Goal: Task Accomplishment & Management: Use online tool/utility

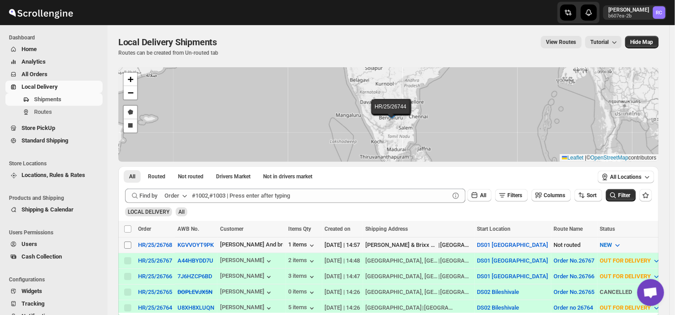
click at [124, 245] on span at bounding box center [128, 245] width 8 height 8
click at [124, 245] on input "Select shipment" at bounding box center [127, 244] width 7 height 7
click at [126, 243] on input "Select shipment" at bounding box center [127, 244] width 7 height 7
checkbox input "true"
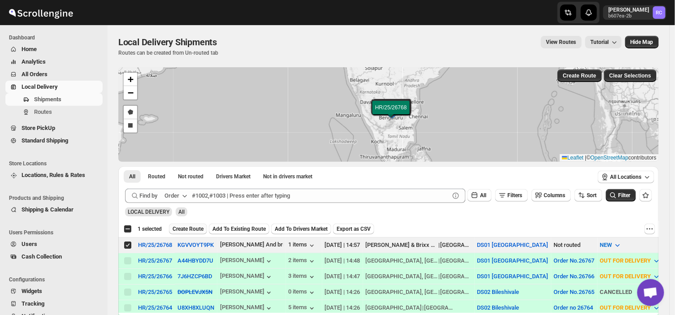
click at [191, 226] on span "Create Route" at bounding box center [187, 228] width 31 height 7
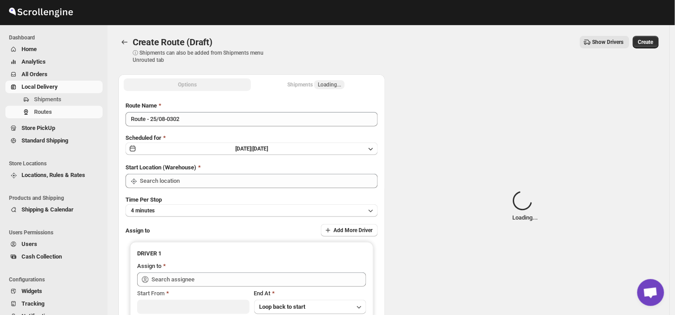
type input "DS01 [GEOGRAPHIC_DATA]"
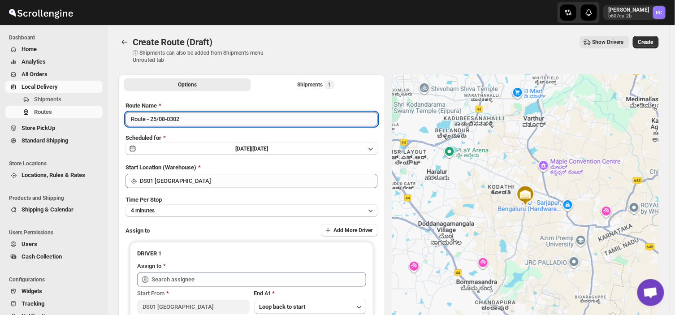
click at [185, 120] on input "Route - 25/08-0302" at bounding box center [251, 119] width 252 height 14
type input "R"
type input "Order no 26768"
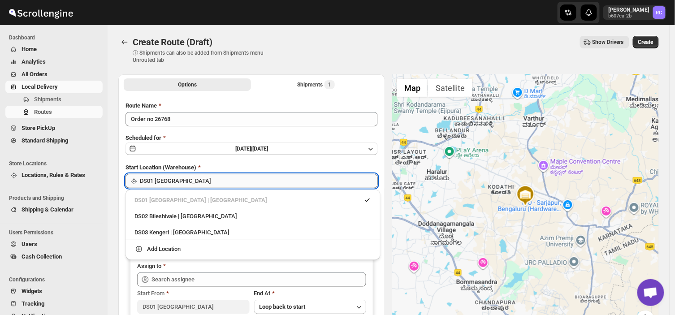
click at [186, 185] on input "DS01 [GEOGRAPHIC_DATA]" at bounding box center [259, 181] width 238 height 14
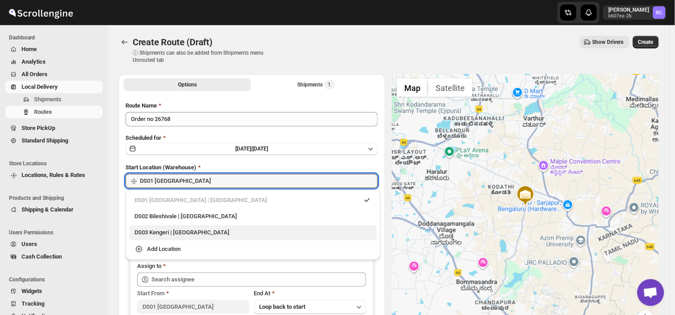
click at [152, 234] on div "DS03 Kengeri | [GEOGRAPHIC_DATA]" at bounding box center [252, 232] width 237 height 9
type input "DS03 Kengeri"
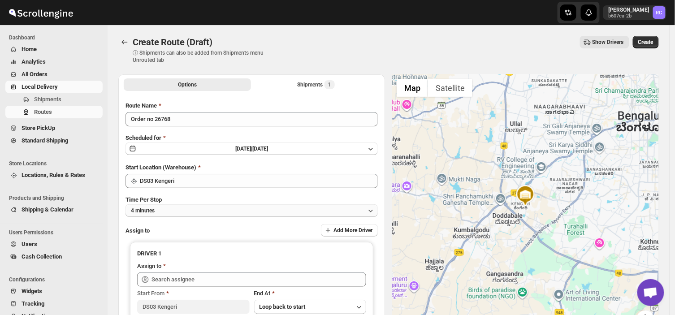
click at [166, 205] on button "4 minutes" at bounding box center [251, 210] width 252 height 13
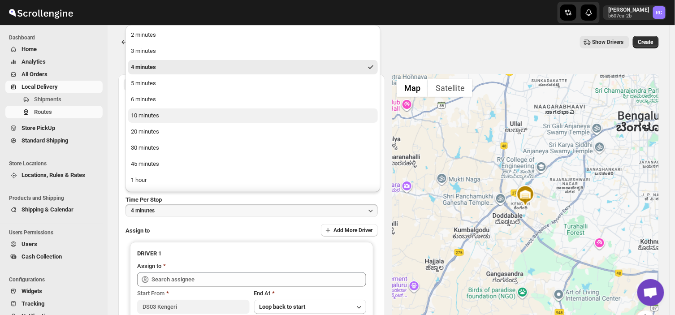
click at [149, 113] on div "10 minutes" at bounding box center [145, 115] width 28 height 9
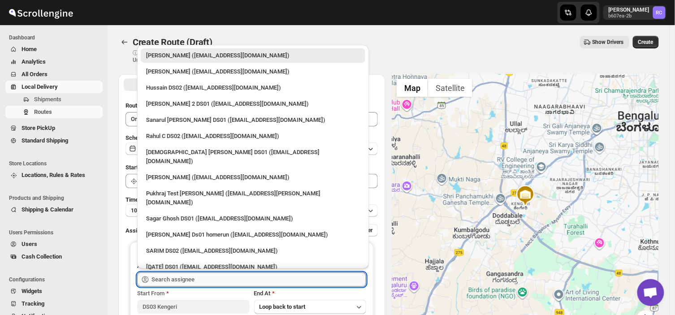
click at [200, 274] on input "text" at bounding box center [258, 279] width 215 height 14
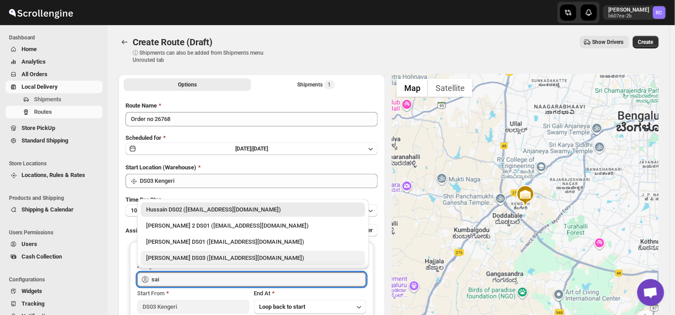
click at [189, 254] on div "[PERSON_NAME] DS03 ([EMAIL_ADDRESS][DOMAIN_NAME])" at bounding box center [253, 258] width 214 height 9
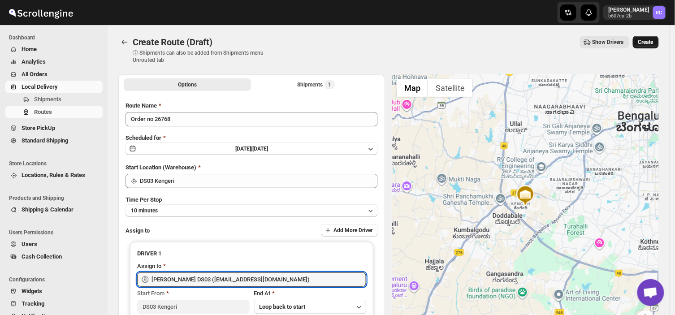
type input "[PERSON_NAME] DS03 ([EMAIL_ADDRESS][DOMAIN_NAME])"
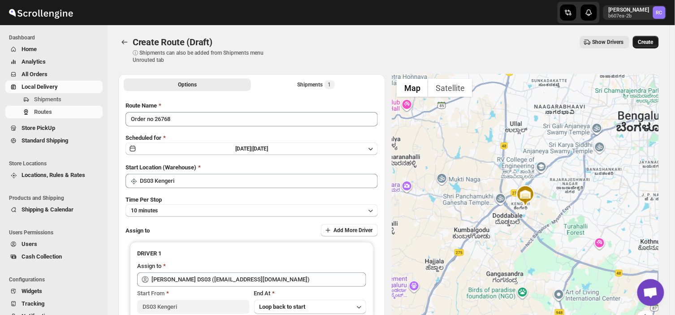
click at [652, 41] on span "Create" at bounding box center [645, 42] width 15 height 7
